Goal: Task Accomplishment & Management: Use online tool/utility

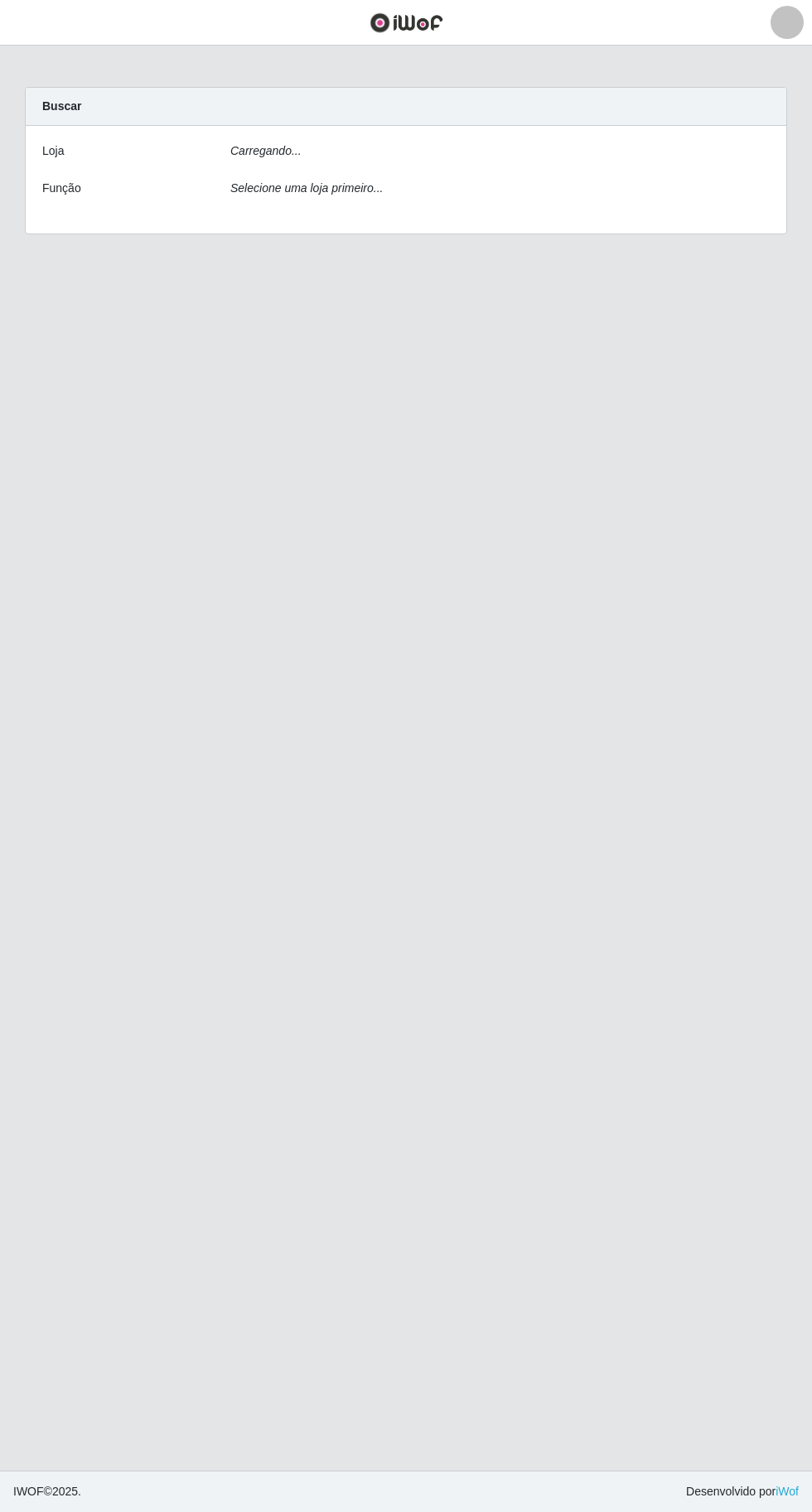
click at [544, 137] on div "[PERSON_NAME]... Função Selecione uma loja primeiro..." at bounding box center [405, 179] width 760 height 107
click at [578, 145] on select "[Selecione...] Extraplus - [GEOGRAPHIC_DATA] 03 - [GEOGRAPHIC_DATA]" at bounding box center [500, 156] width 540 height 29
select select "468"
click at [230, 142] on select "[Selecione...] Extraplus - [GEOGRAPHIC_DATA] 03 - [GEOGRAPHIC_DATA]" at bounding box center [500, 156] width 540 height 29
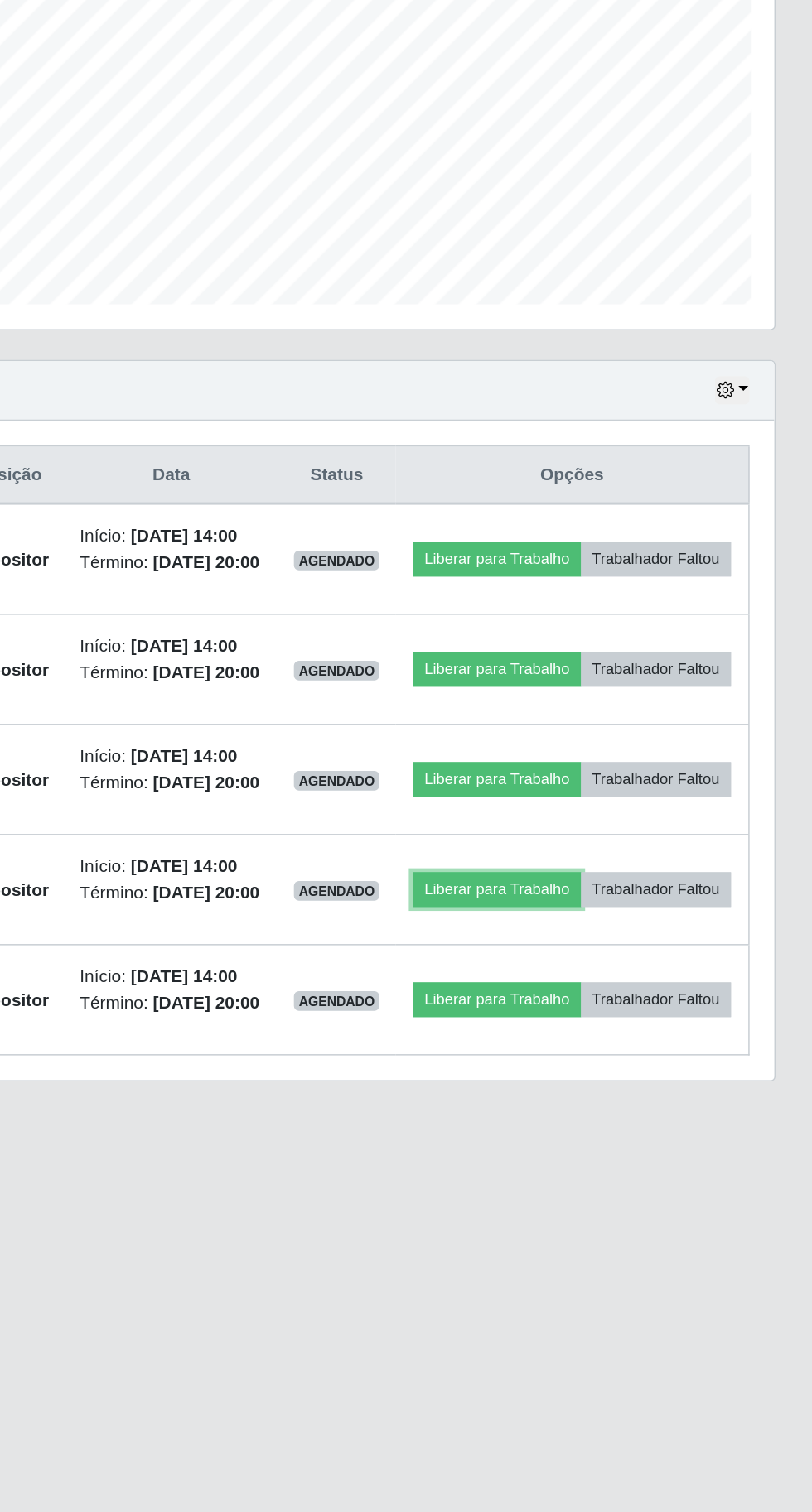
click at [656, 995] on button "Liberar para Trabalho" at bounding box center [600, 983] width 112 height 23
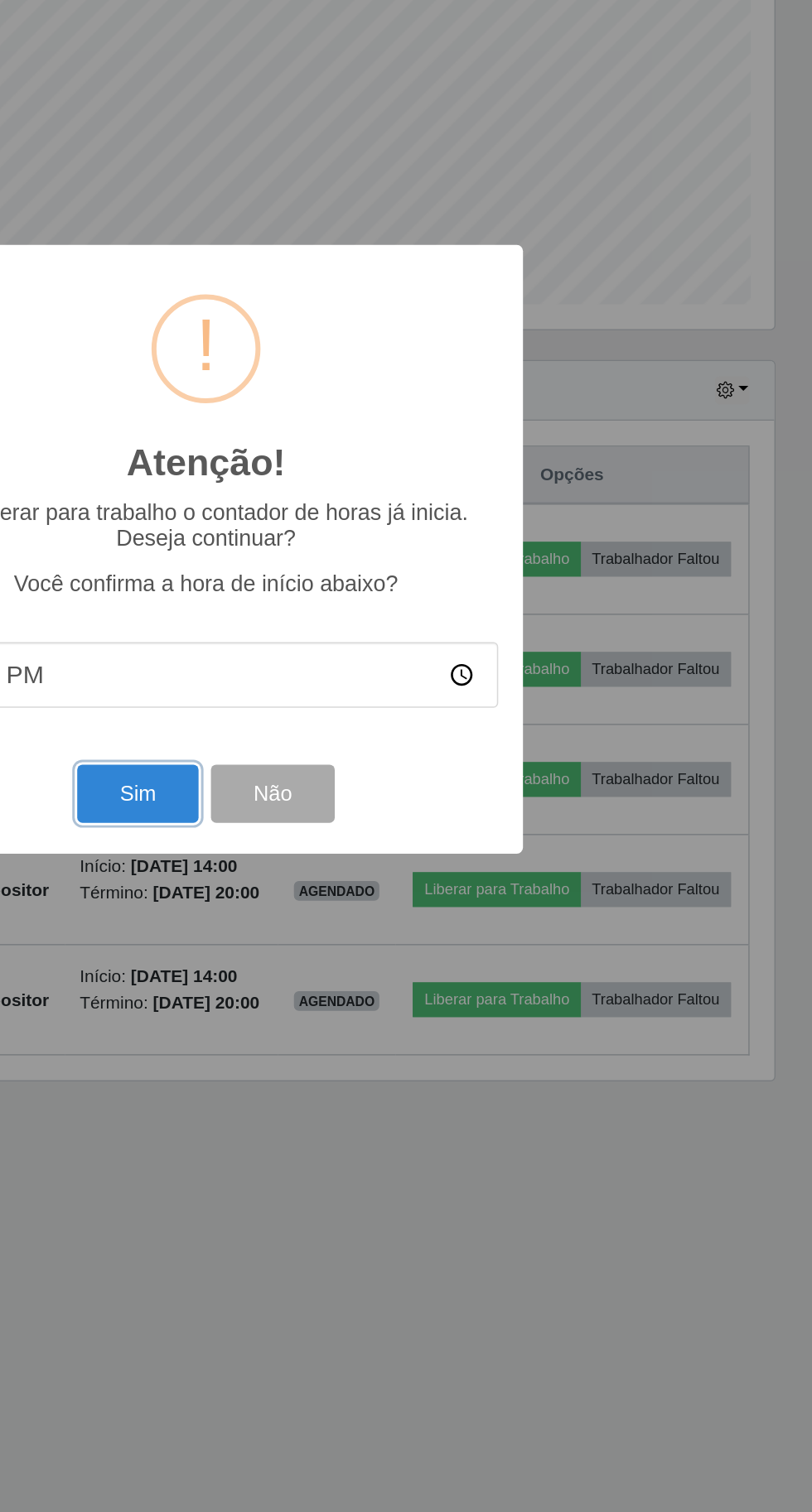
click at [353, 940] on button "Sim" at bounding box center [359, 919] width 80 height 39
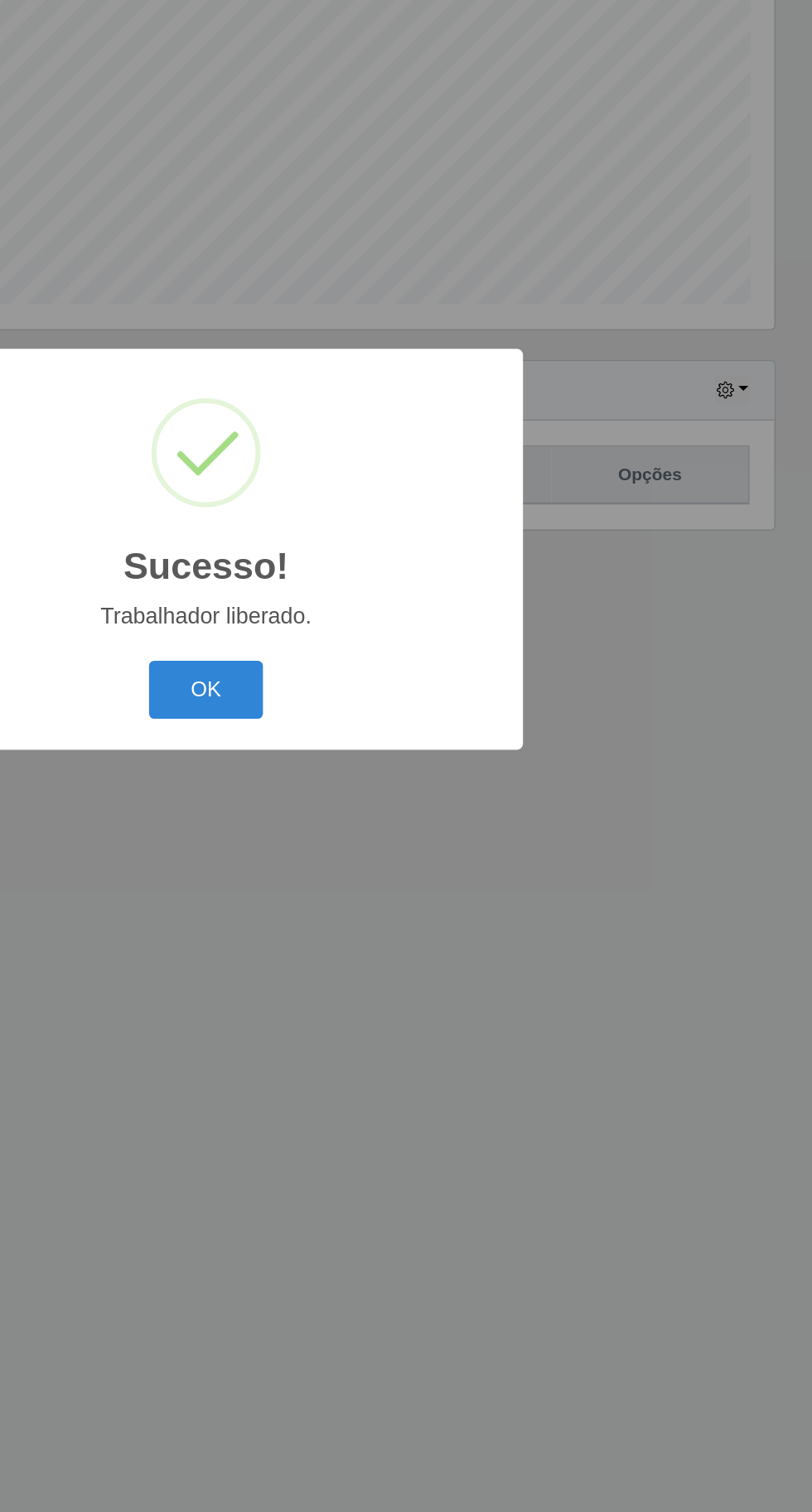
click at [680, 1170] on div "Sucesso! × Trabalhador liberado. OK Cancel" at bounding box center [406, 756] width 812 height 1512
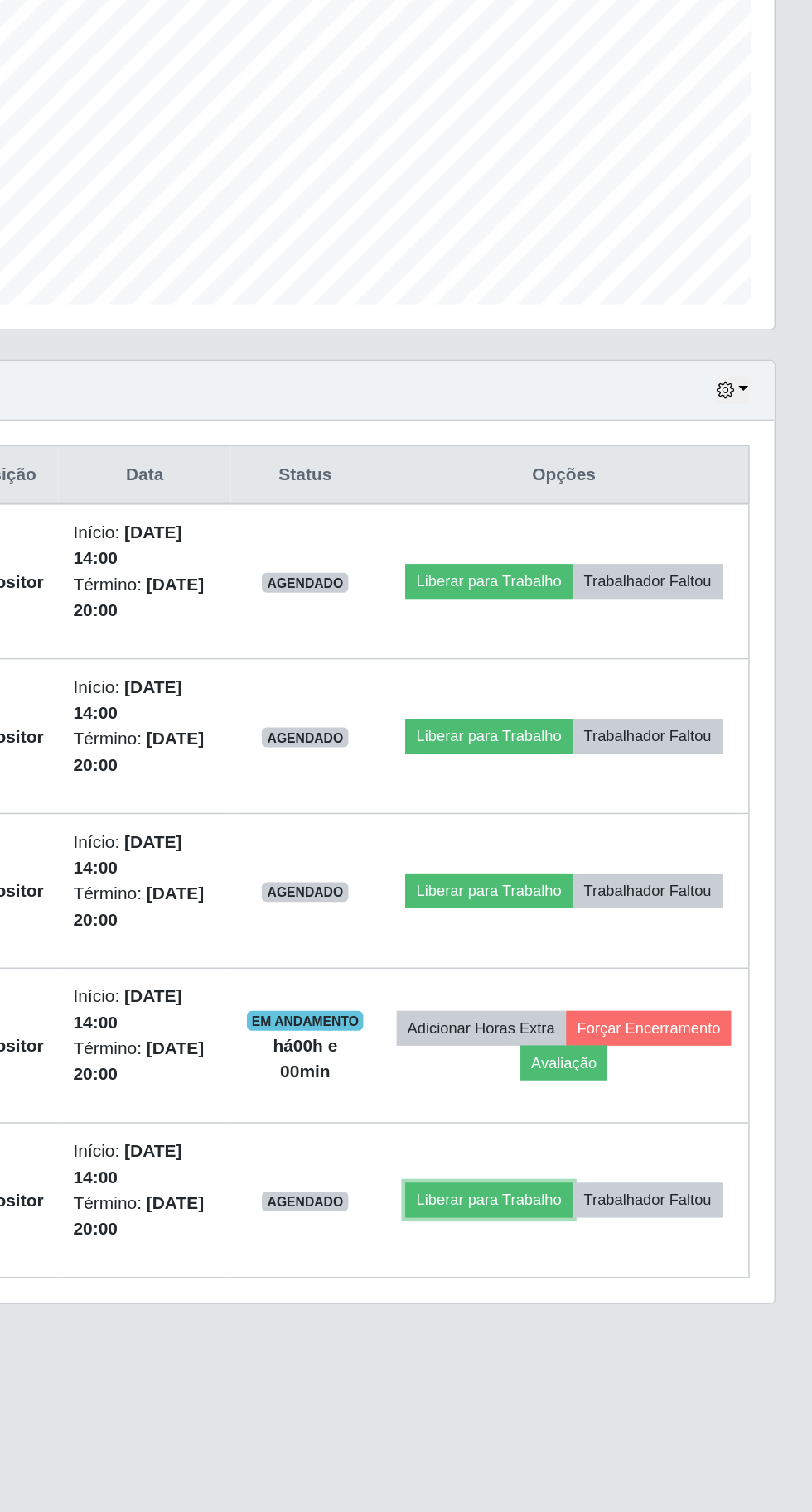
click at [651, 1180] on button "Liberar para Trabalho" at bounding box center [595, 1191] width 112 height 23
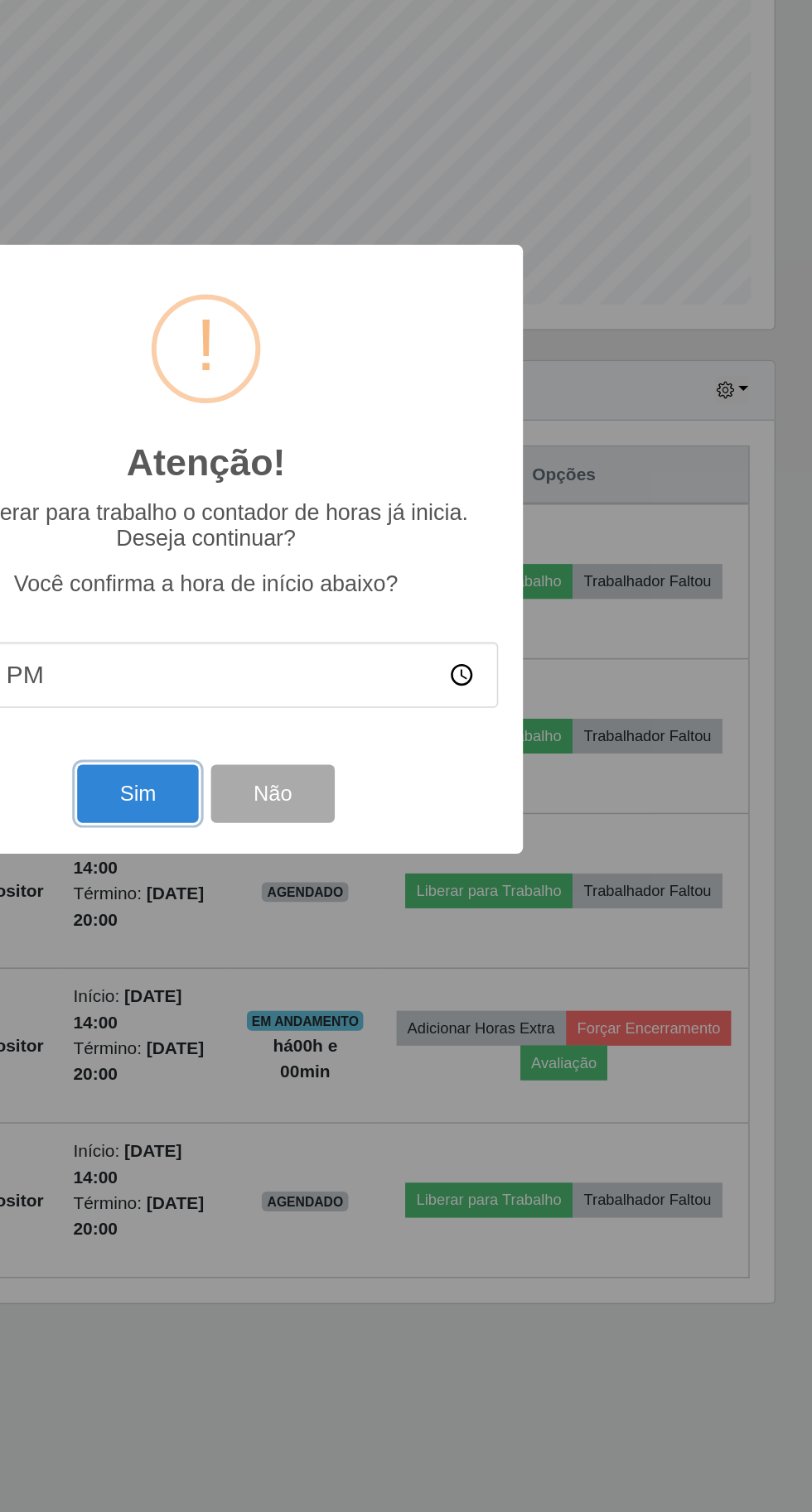
click at [355, 940] on button "Sim" at bounding box center [359, 919] width 80 height 39
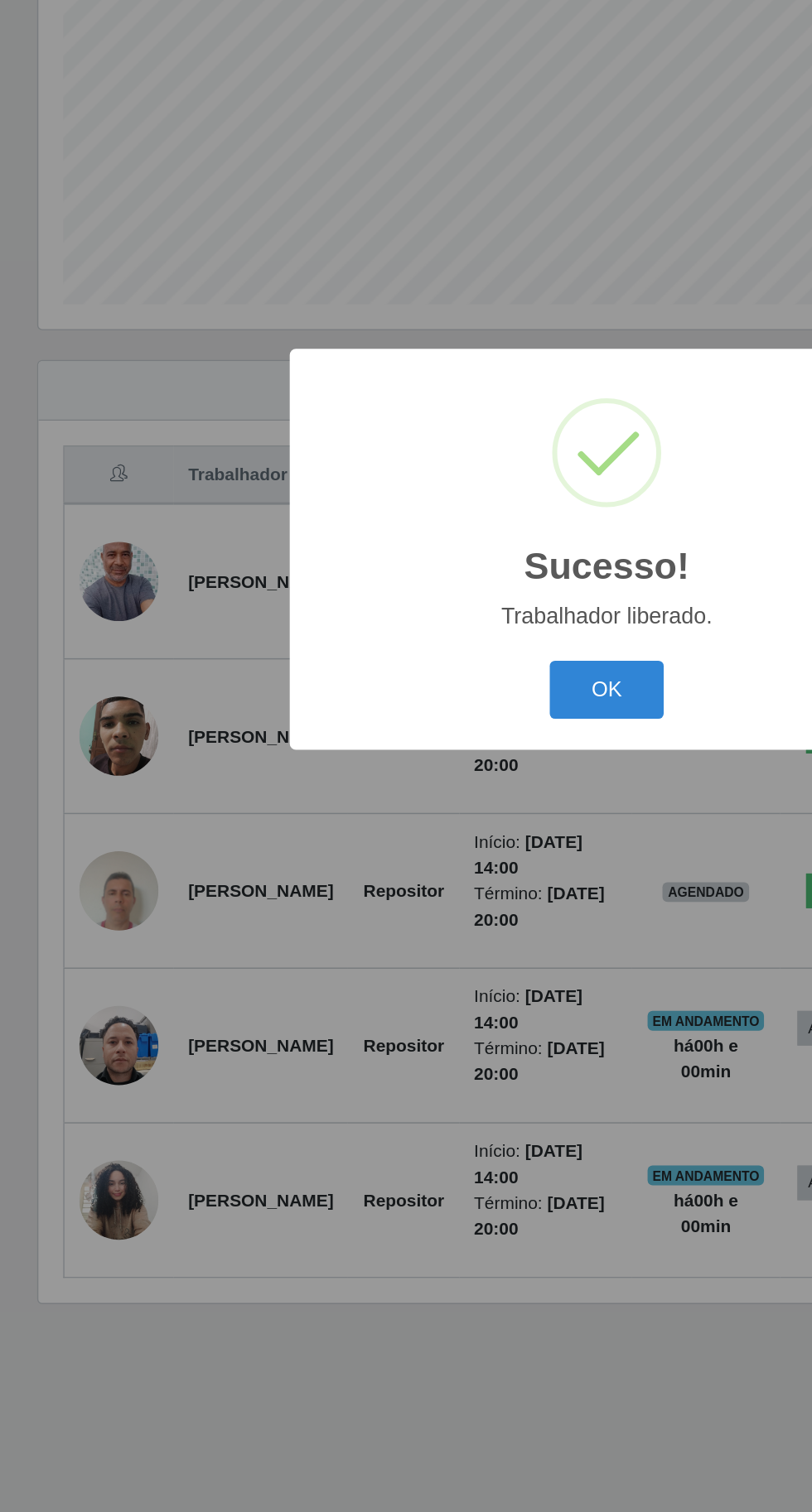
click at [383, 869] on button "OK" at bounding box center [406, 850] width 77 height 39
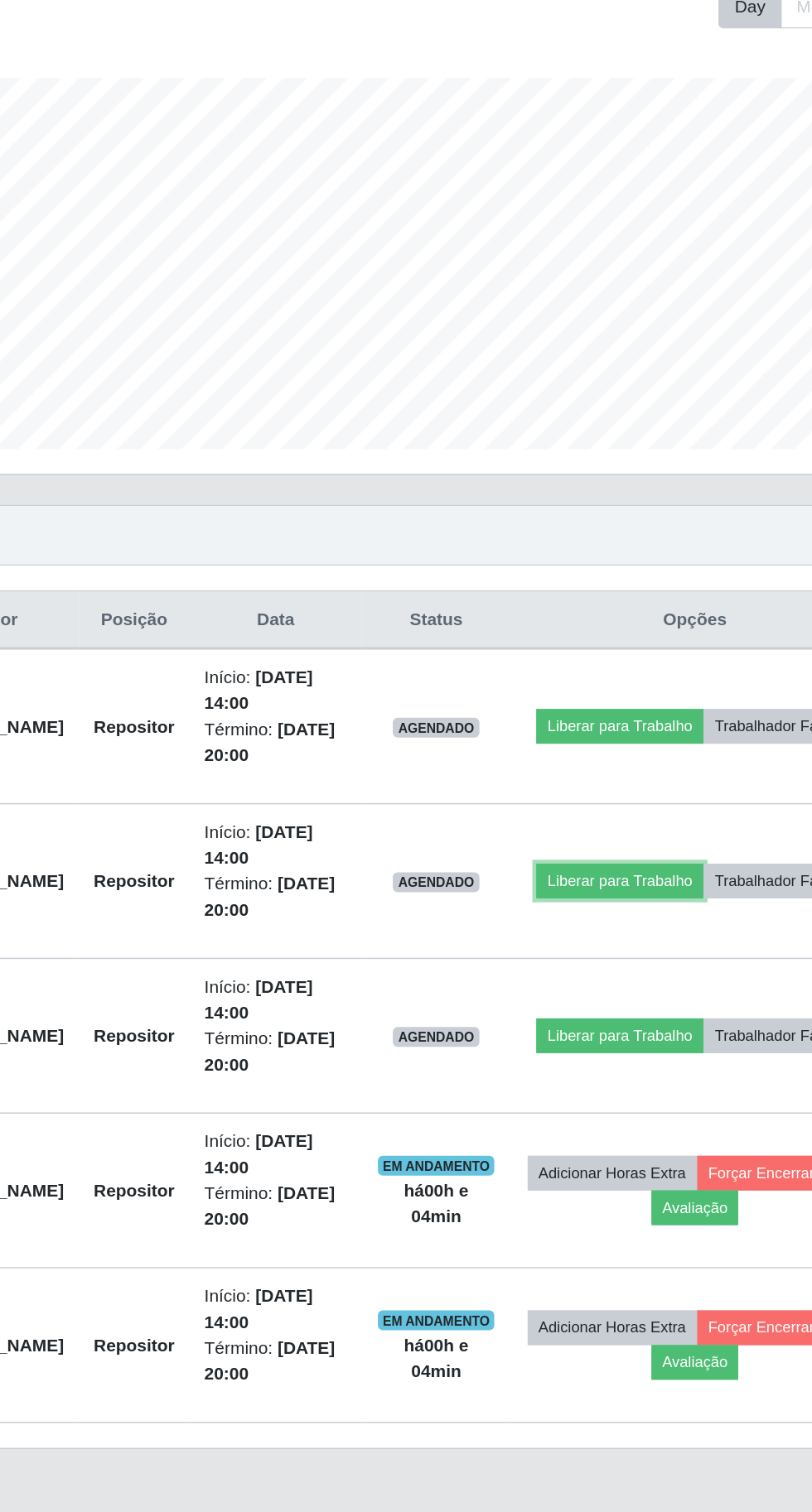
click at [651, 871] on button "Liberar para Trabalho" at bounding box center [595, 880] width 112 height 23
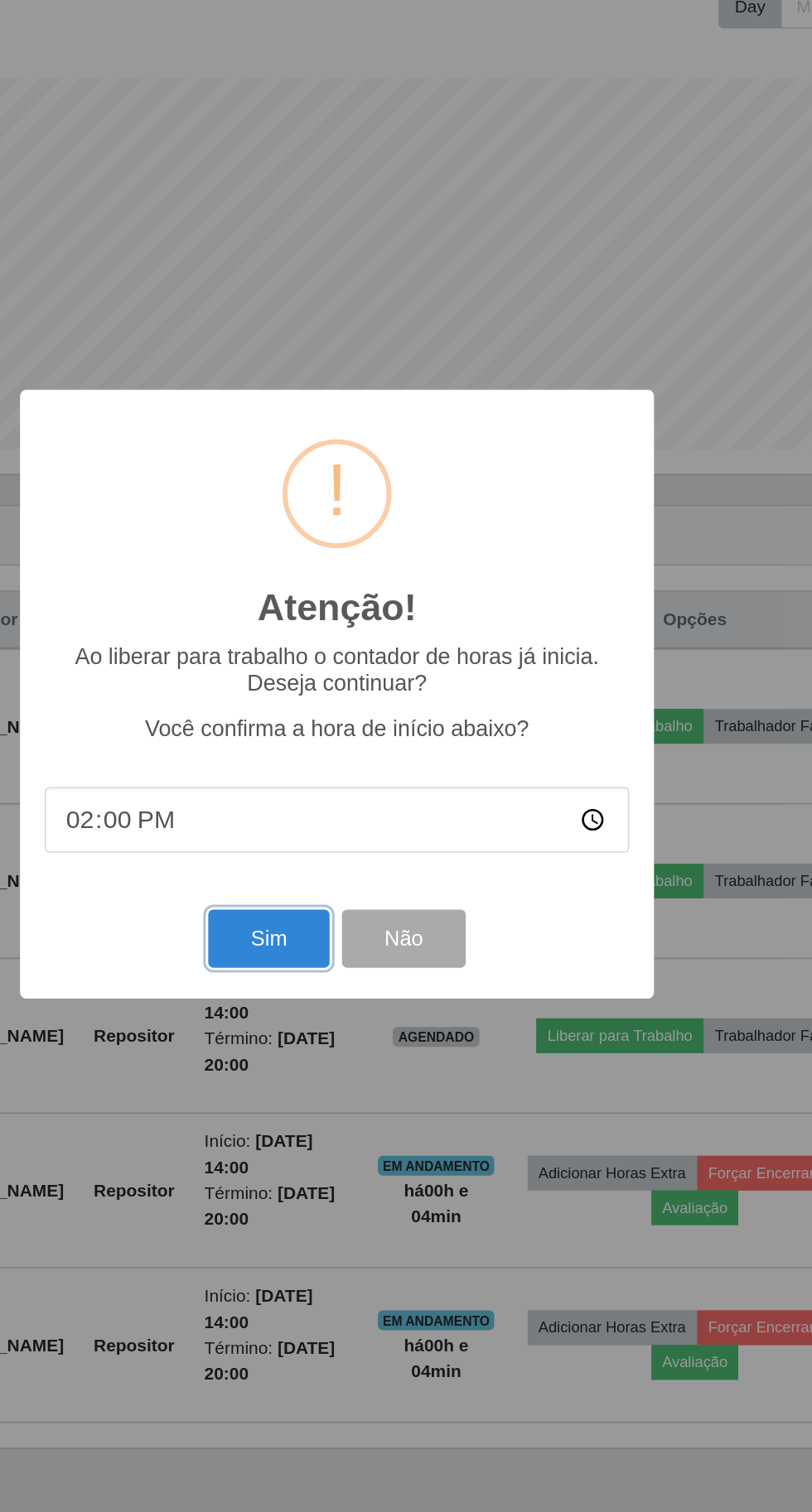
click at [349, 919] on button "Sim" at bounding box center [359, 919] width 80 height 39
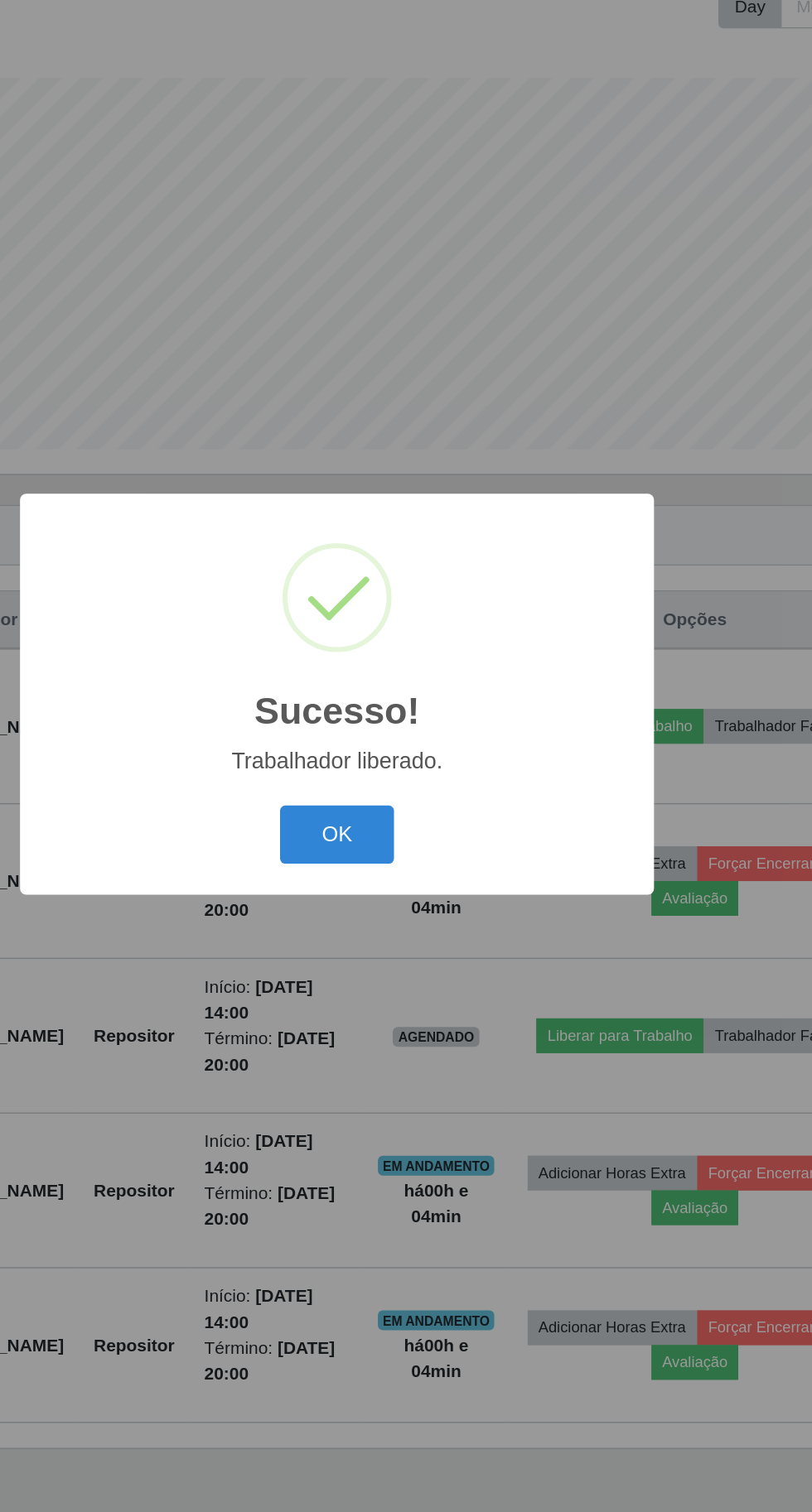
click at [399, 860] on button "OK" at bounding box center [406, 850] width 77 height 39
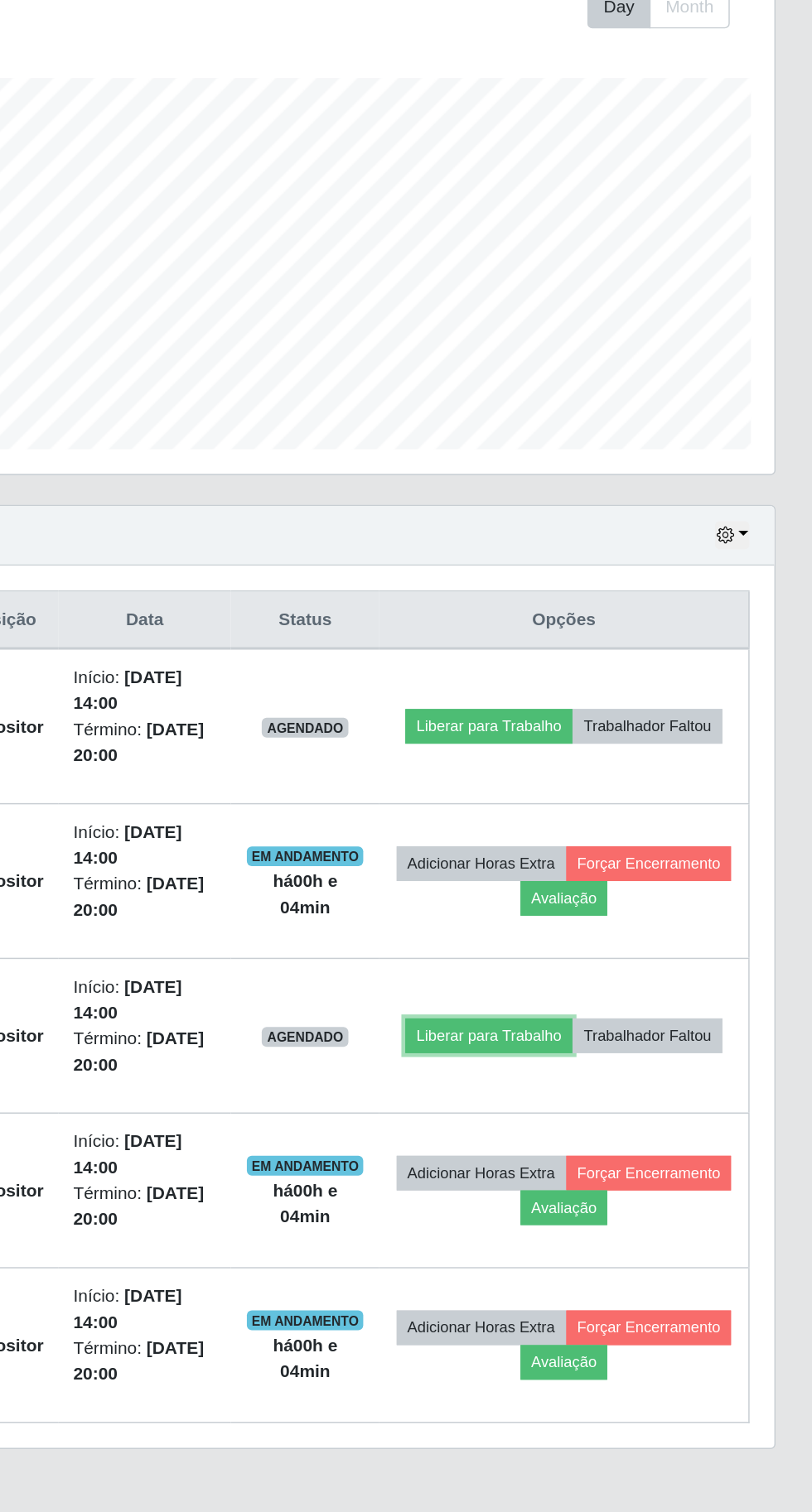
click at [651, 973] on button "Liberar para Trabalho" at bounding box center [595, 984] width 112 height 23
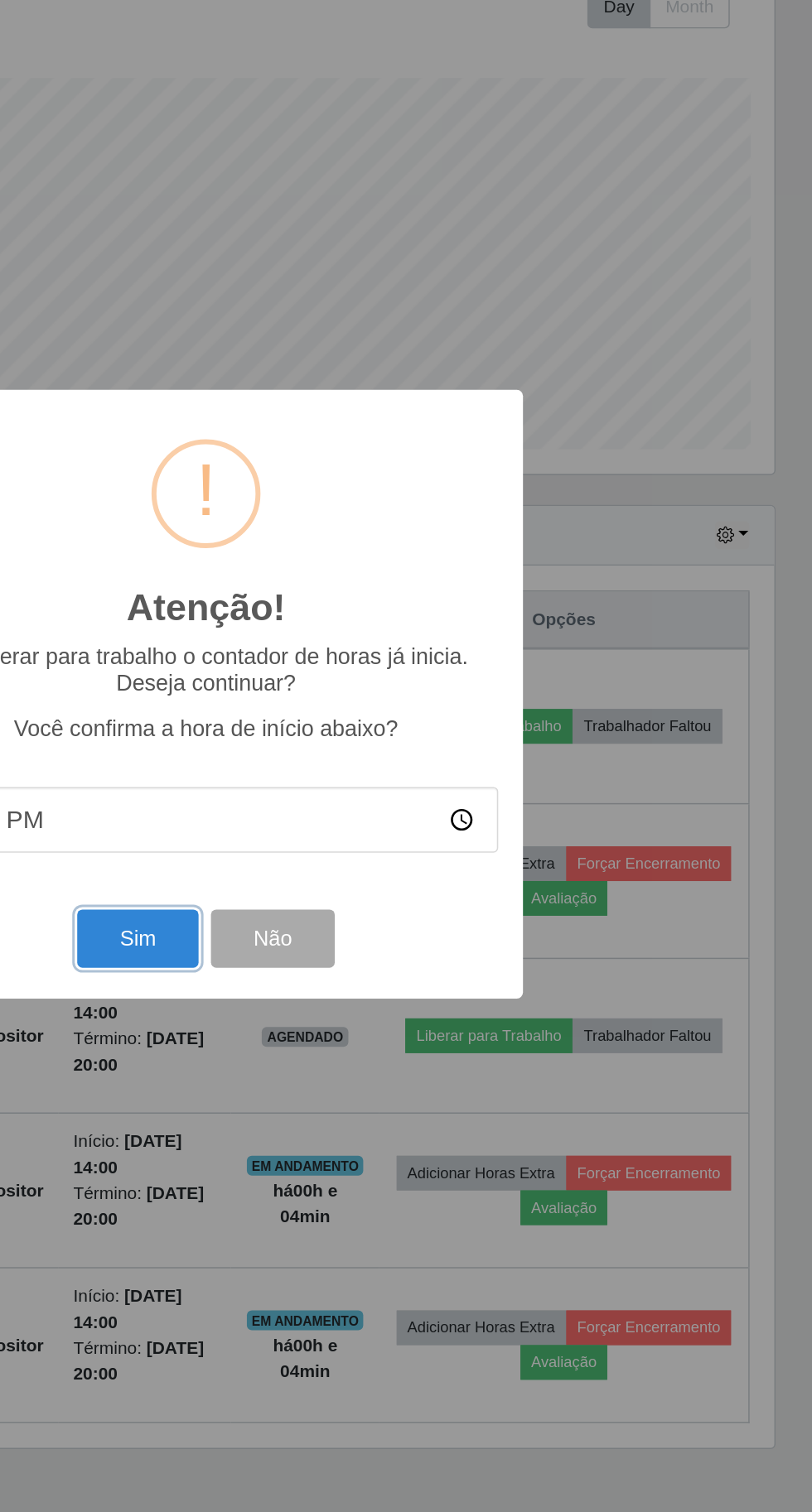
click at [352, 918] on button "Sim" at bounding box center [359, 919] width 80 height 39
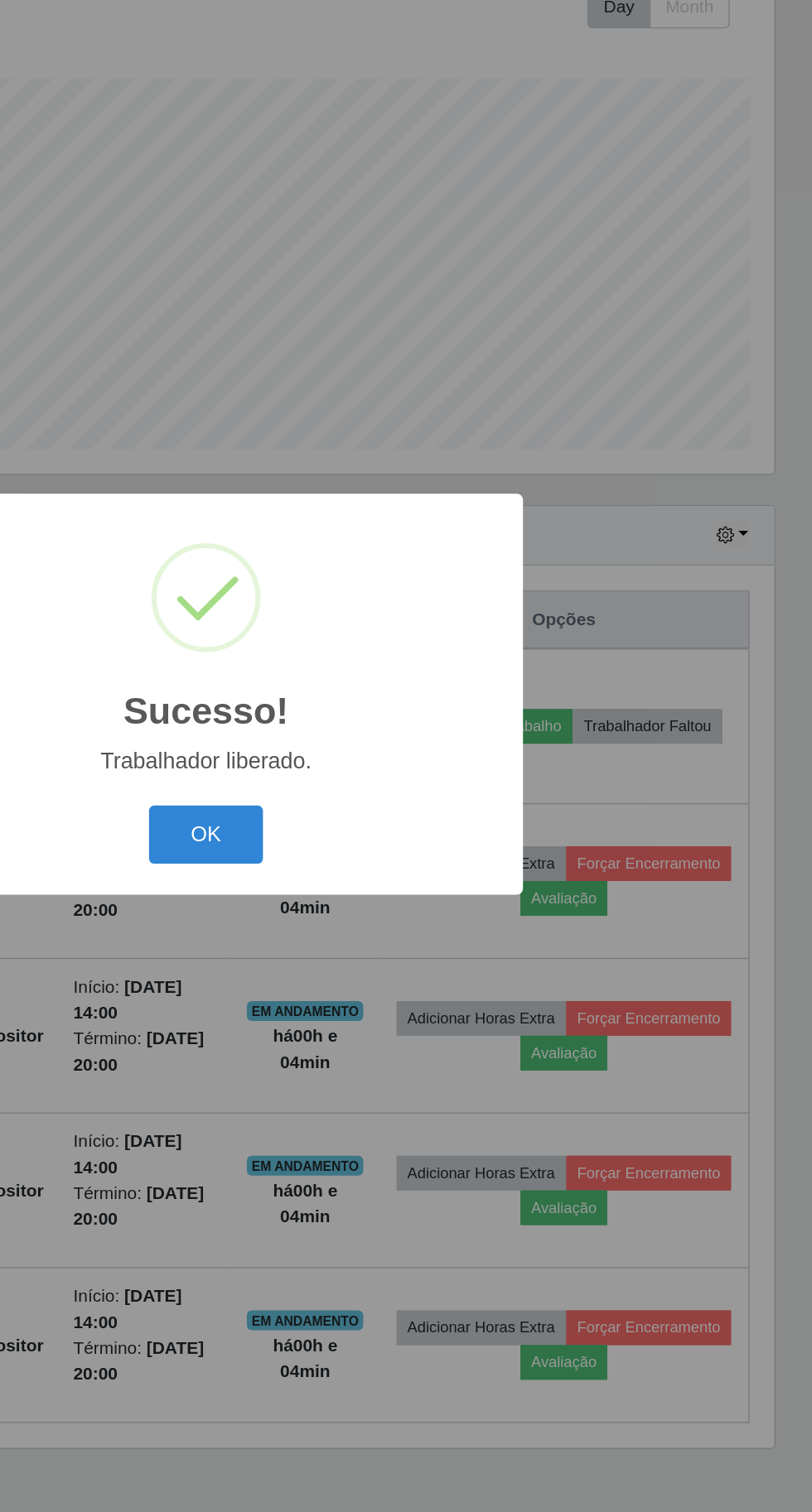
click at [403, 857] on button "OK" at bounding box center [406, 850] width 77 height 39
